Goal: Task Accomplishment & Management: Manage account settings

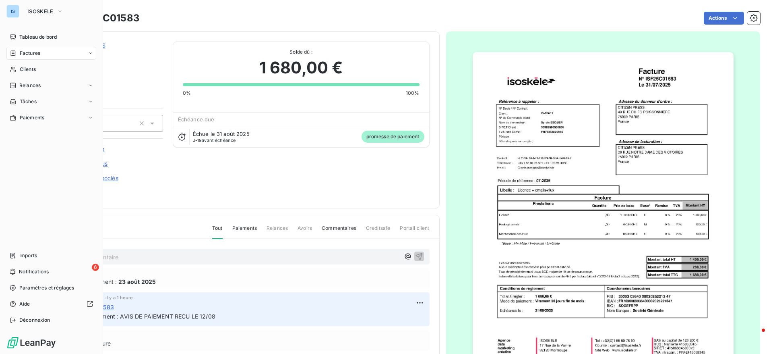
click at [20, 11] on div "IS ISOSKELE" at bounding box center [51, 11] width 90 height 13
click at [45, 7] on button "ISOSKELE" at bounding box center [46, 11] width 46 height 13
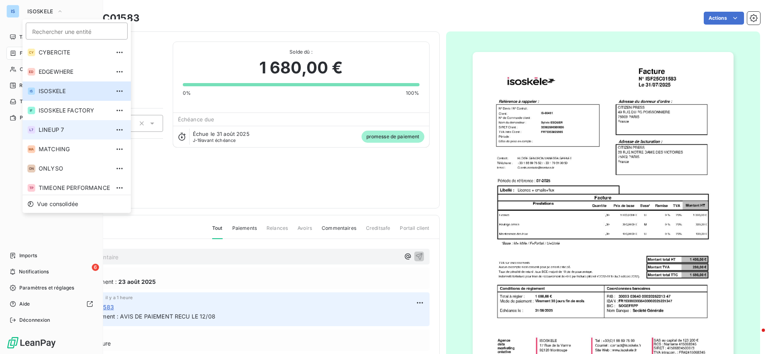
click at [40, 131] on span "LINEUP 7" at bounding box center [74, 130] width 71 height 8
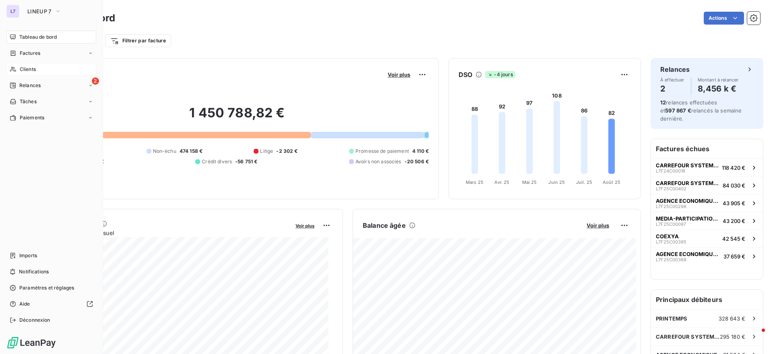
click at [22, 68] on span "Clients" at bounding box center [28, 69] width 16 height 7
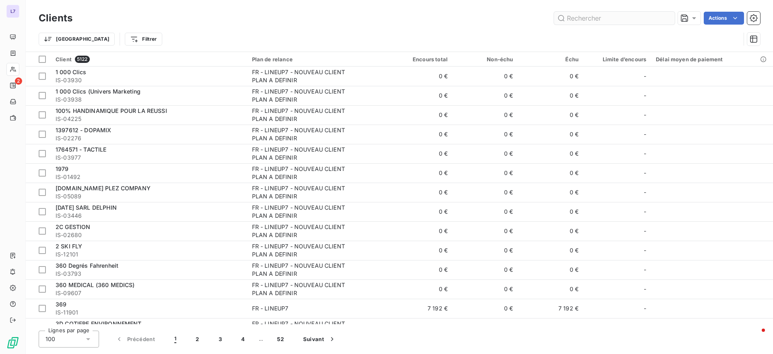
click at [591, 24] on input "text" at bounding box center [614, 18] width 121 height 13
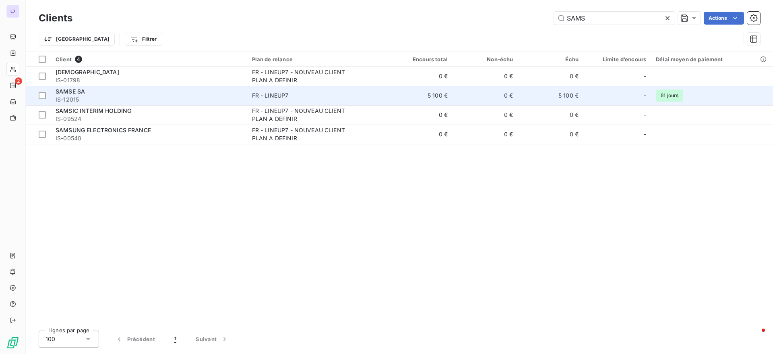
type input "SAMS"
click at [160, 99] on span "IS-12015" at bounding box center [149, 99] width 187 height 8
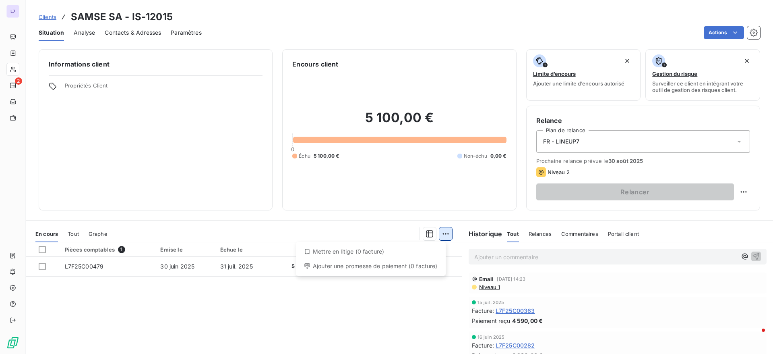
click at [443, 234] on html "L7 2 Clients SAMSE SA - IS-12015 Situation Analyse Contacts & Adresses Paramètr…" at bounding box center [386, 177] width 773 height 354
click at [213, 285] on html "L7 2 Clients SAMSE SA - IS-12015 Situation Analyse Contacts & Adresses Paramètr…" at bounding box center [386, 177] width 773 height 354
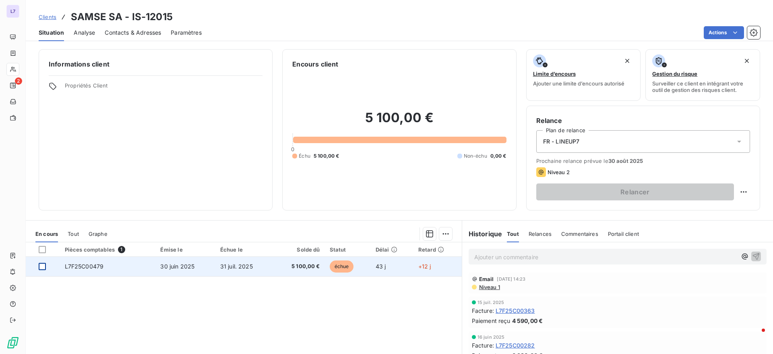
click at [45, 267] on div at bounding box center [42, 266] width 7 height 7
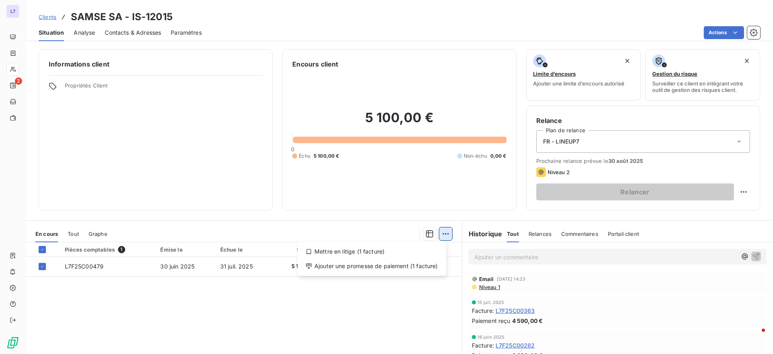
click at [442, 235] on html "L7 2 Clients SAMSE SA - IS-12015 Situation Analyse Contacts & Adresses Paramètr…" at bounding box center [386, 177] width 773 height 354
click at [372, 263] on div "Ajouter une promesse de paiement (1 facture)" at bounding box center [372, 265] width 142 height 13
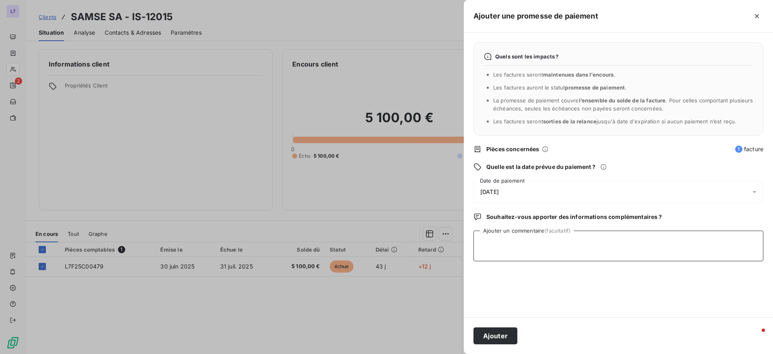
click at [540, 251] on textarea "Ajouter un commentaire (facultatif)" at bounding box center [619, 245] width 290 height 31
type textarea "AVIS DE PAIEMENT RECU LE 12/08"
click at [521, 184] on div "[DATE]" at bounding box center [619, 191] width 290 height 23
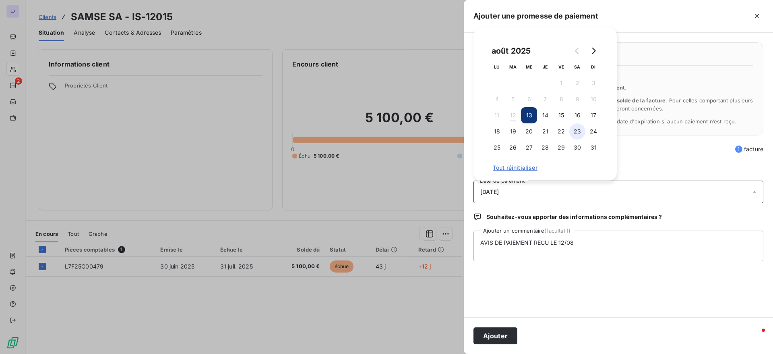
click at [573, 136] on button "23" at bounding box center [577, 131] width 16 height 16
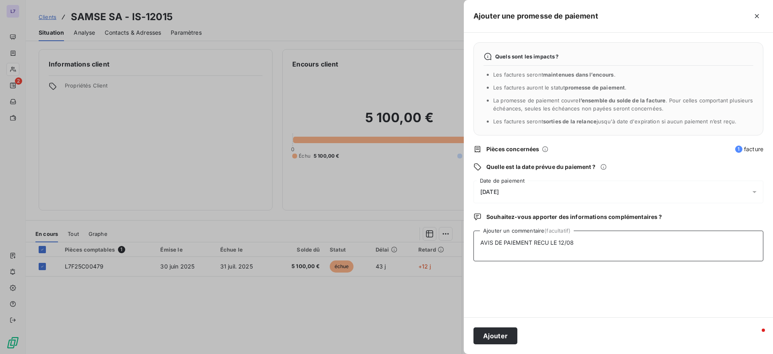
click at [597, 254] on textarea "AVIS DE PAIEMENT RECU LE 12/08" at bounding box center [619, 245] width 290 height 31
click at [502, 331] on button "Ajouter" at bounding box center [496, 335] width 44 height 17
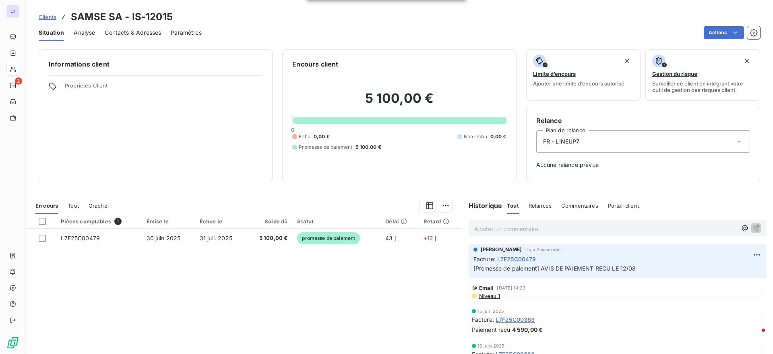
click at [67, 15] on icon at bounding box center [64, 17] width 8 height 8
drag, startPoint x: 67, startPoint y: 15, endPoint x: 78, endPoint y: 17, distance: 10.6
click at [78, 17] on div "Clients SAMSE SA - IS-12015" at bounding box center [106, 17] width 134 height 14
copy h3 "SAMSE"
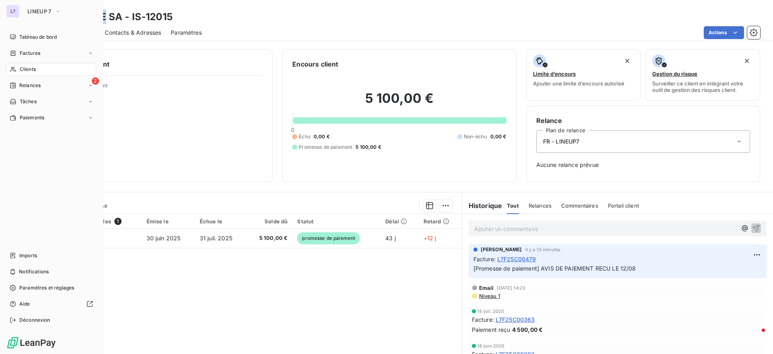
click at [29, 66] on span "Clients" at bounding box center [28, 69] width 16 height 7
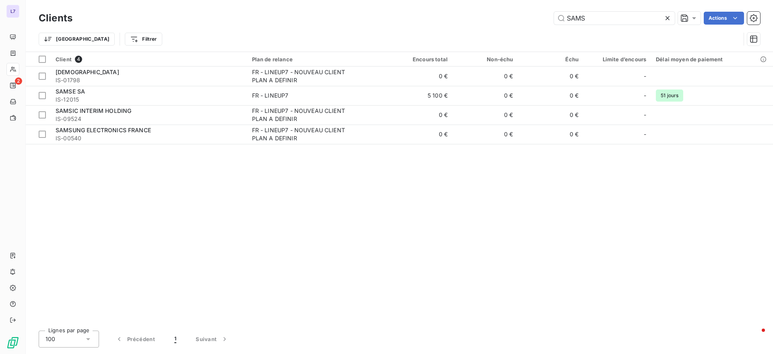
drag, startPoint x: 591, startPoint y: 19, endPoint x: 408, endPoint y: 30, distance: 183.5
click at [408, 30] on div "Clients SAMS Actions Trier Filtrer" at bounding box center [400, 31] width 722 height 42
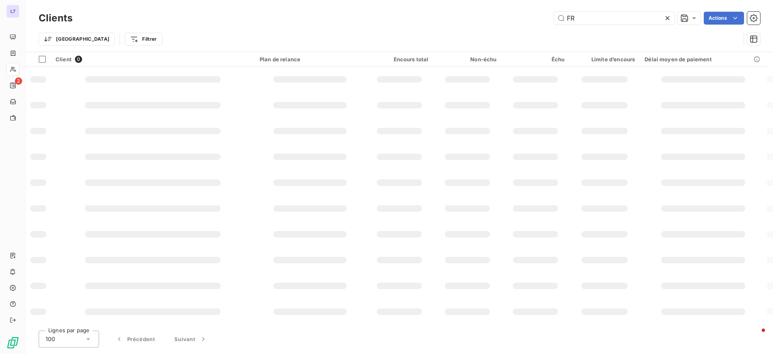
type input "F"
type input "c"
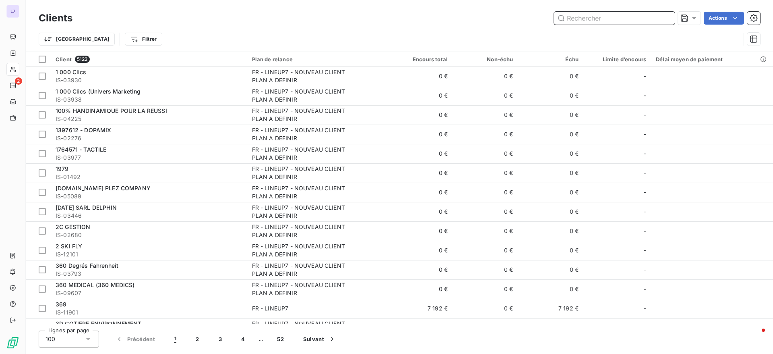
click at [601, 18] on input "text" at bounding box center [614, 18] width 121 height 13
paste input "COEXYA"
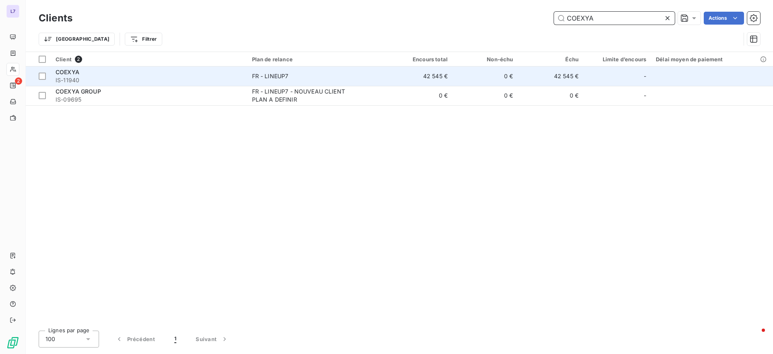
type input "COEXYA"
click at [96, 75] on div "COEXYA" at bounding box center [149, 72] width 187 height 8
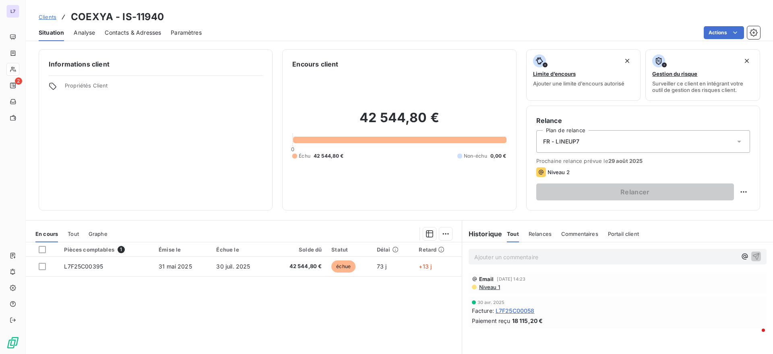
click at [508, 255] on p "Ajouter un commentaire ﻿" at bounding box center [605, 257] width 263 height 10
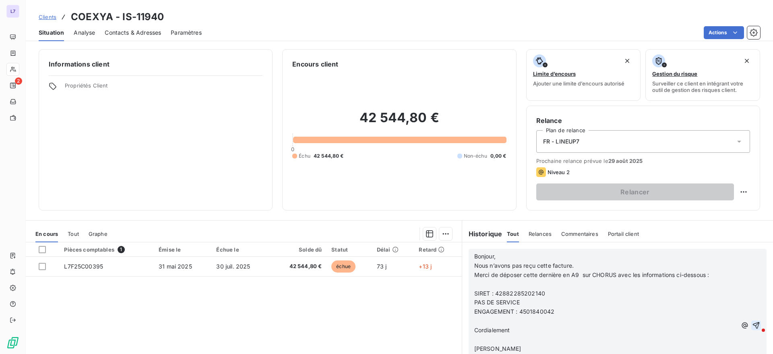
click at [752, 328] on icon "button" at bounding box center [756, 325] width 8 height 8
